Goal: Obtain resource: Download file/media

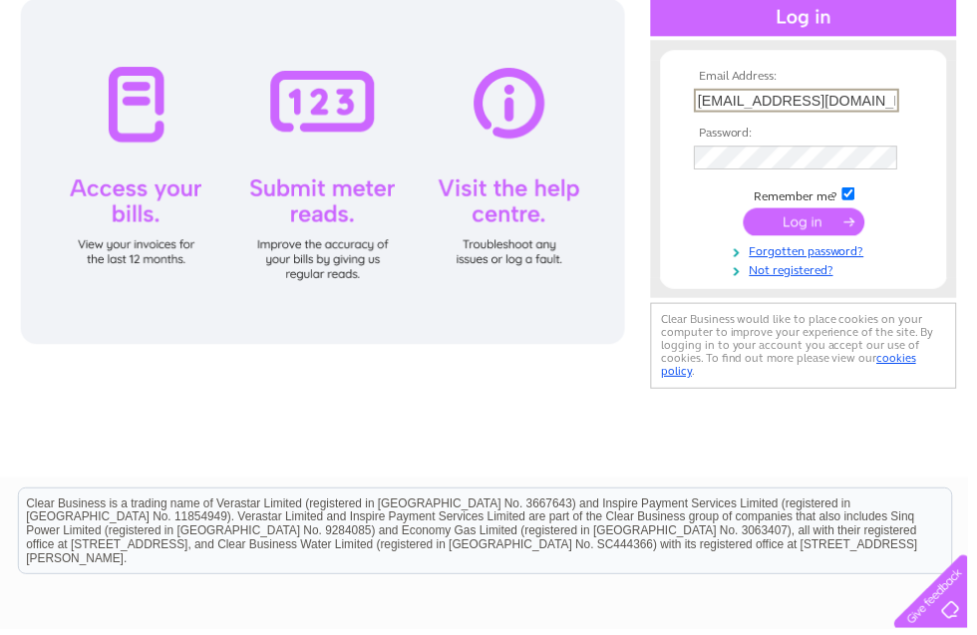
scroll to position [231, 0]
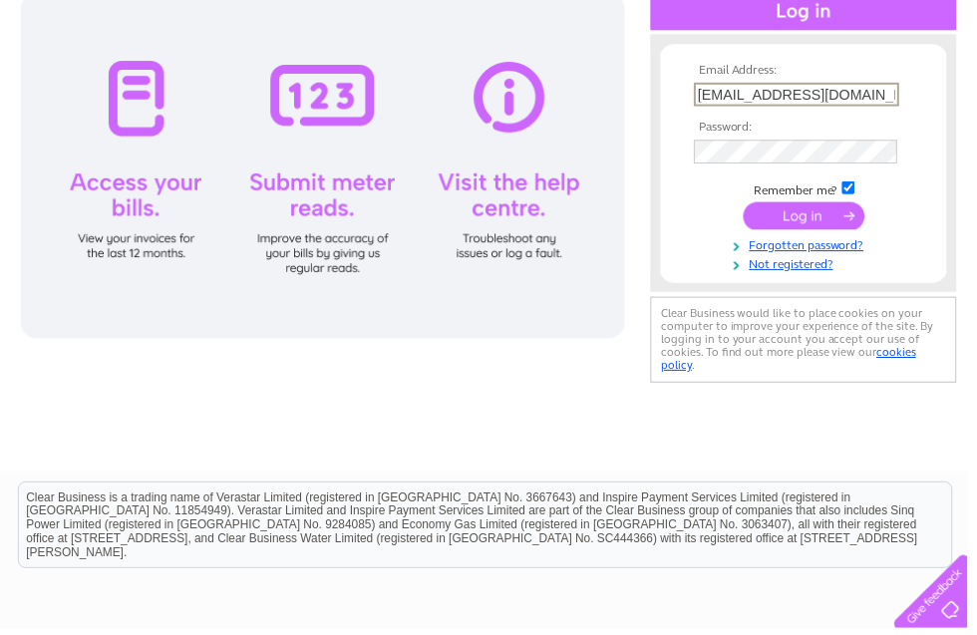
type input "grahammargerum@gmail.com"
click at [821, 221] on input "submit" at bounding box center [812, 218] width 123 height 28
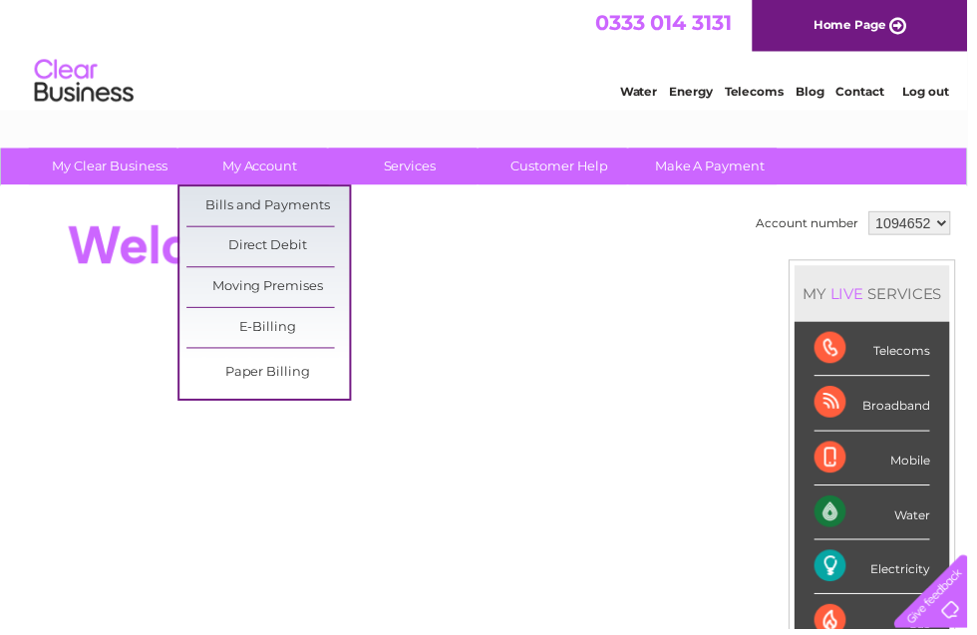
click at [306, 205] on link "Bills and Payments" at bounding box center [270, 208] width 164 height 40
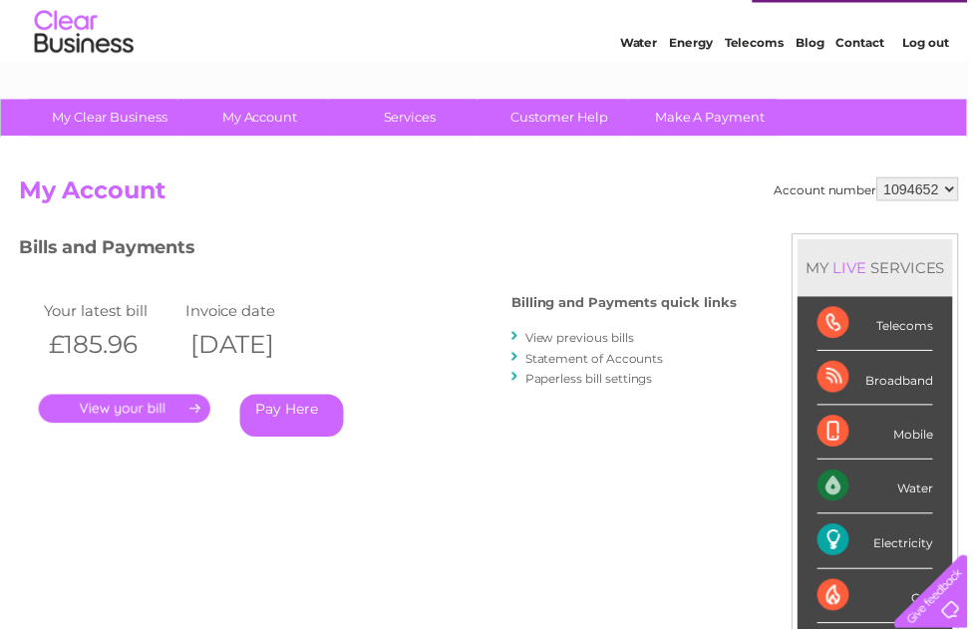
scroll to position [76, 0]
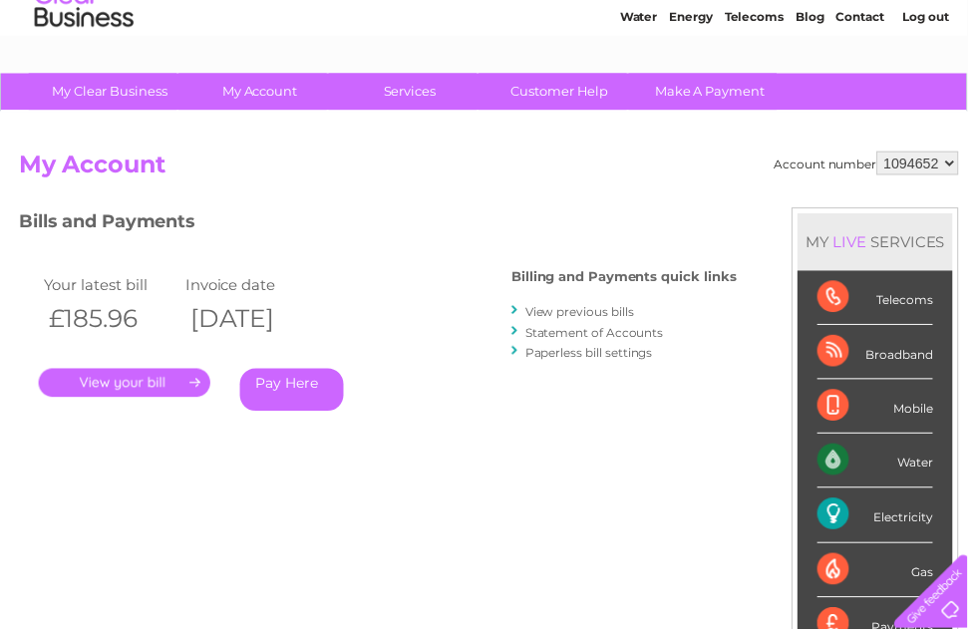
click at [142, 382] on link "." at bounding box center [125, 386] width 173 height 29
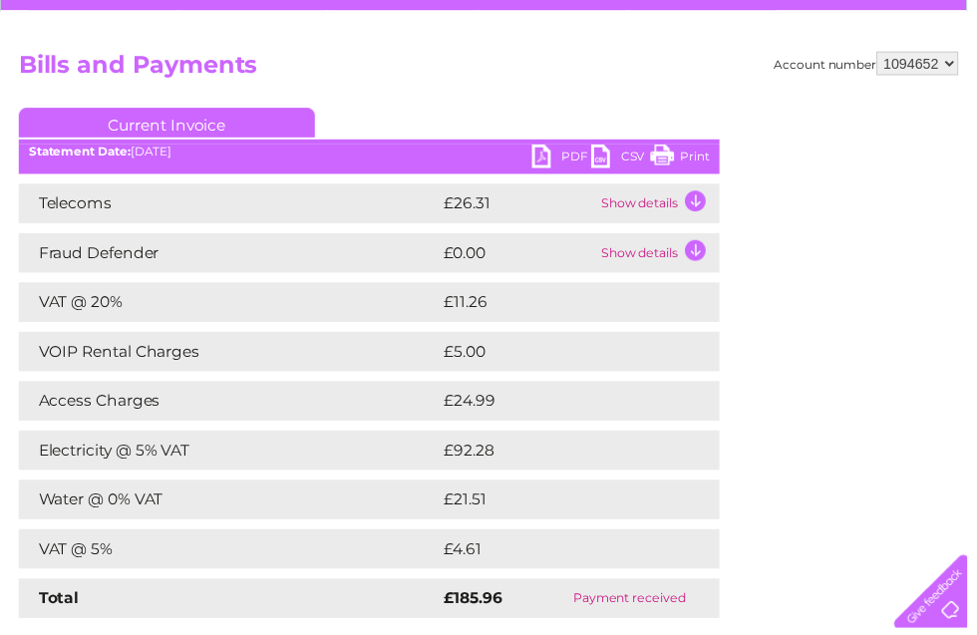
scroll to position [160, 0]
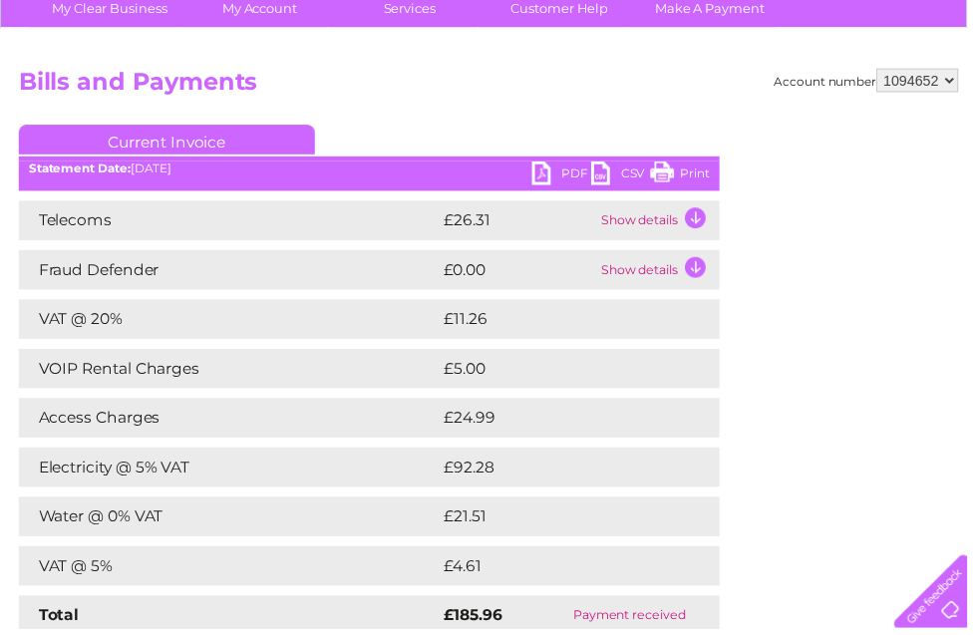
click at [606, 176] on link "CSV" at bounding box center [627, 176] width 60 height 29
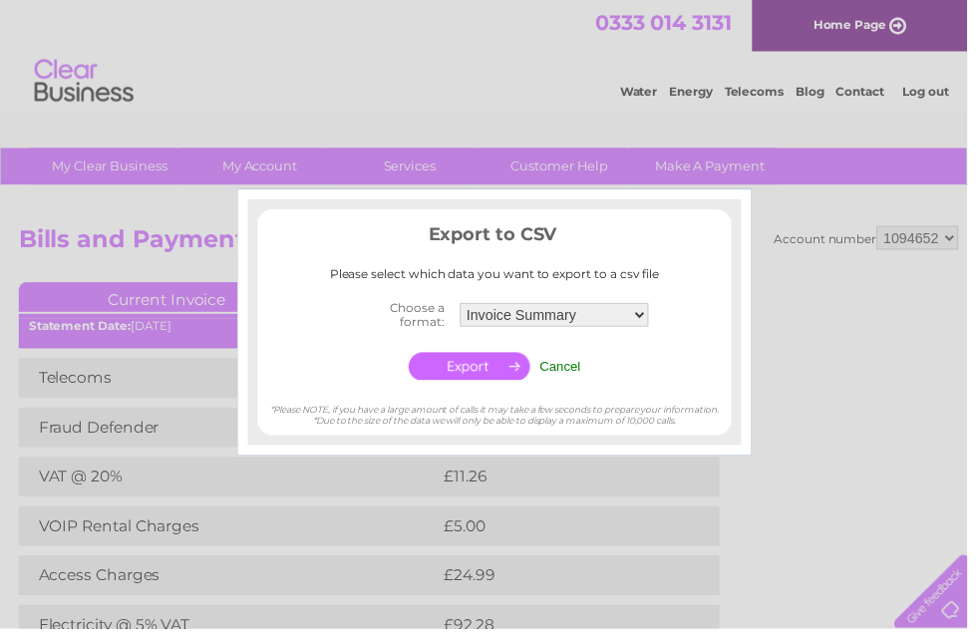
click at [644, 316] on select "Invoice Summary Telecoms Call Summary Service Charge Summary" at bounding box center [560, 318] width 190 height 24
click at [565, 372] on input "Cancel" at bounding box center [566, 370] width 42 height 15
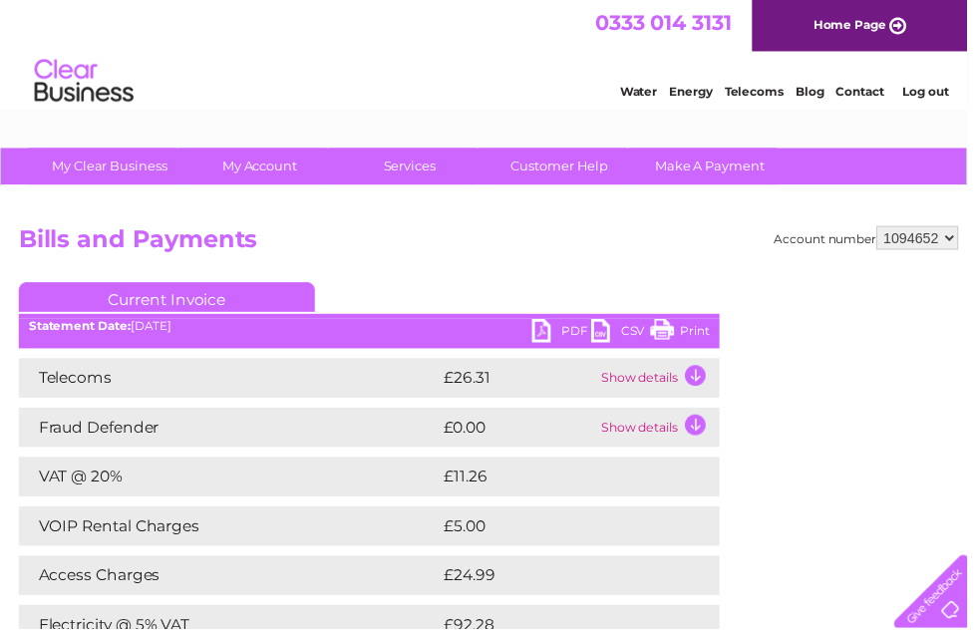
click at [709, 341] on link "Print" at bounding box center [687, 336] width 60 height 29
click at [568, 341] on link "PDF" at bounding box center [567, 336] width 60 height 29
